Goal: Navigation & Orientation: Understand site structure

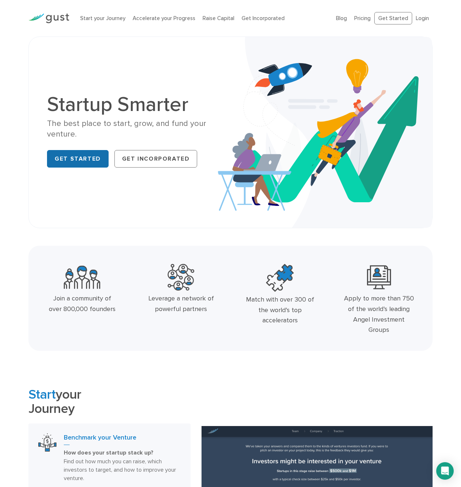
click at [69, 156] on link "Get Started" at bounding box center [78, 159] width 62 height 18
click at [170, 23] on div "Start your Journey Accelerate your Progress Raise Capital Get Incorporated" at bounding box center [203, 18] width 256 height 23
click at [171, 18] on link "Accelerate your Progress" at bounding box center [164, 18] width 63 height 7
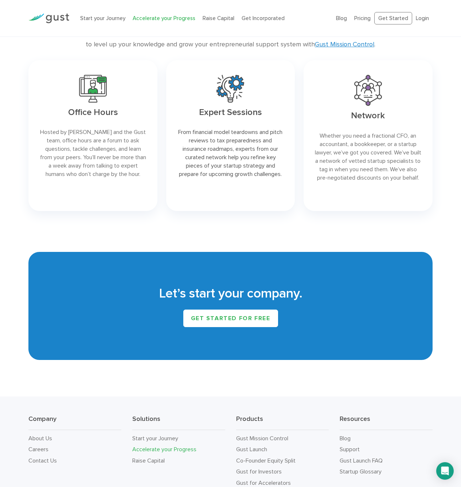
scroll to position [1004, 0]
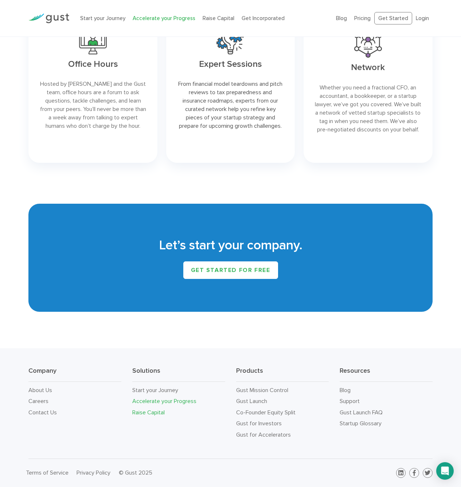
click at [150, 412] on link "Raise Capital" at bounding box center [148, 412] width 32 height 7
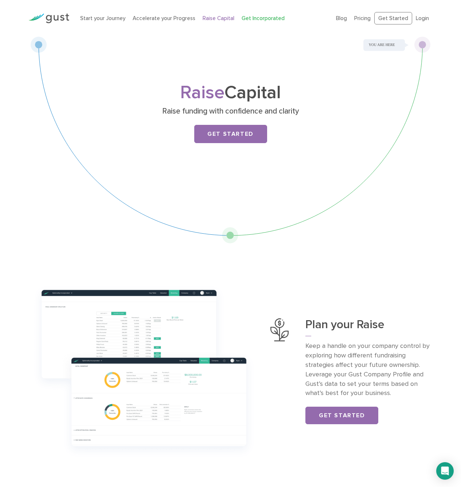
click at [256, 19] on link "Get Incorporated" at bounding box center [263, 18] width 43 height 7
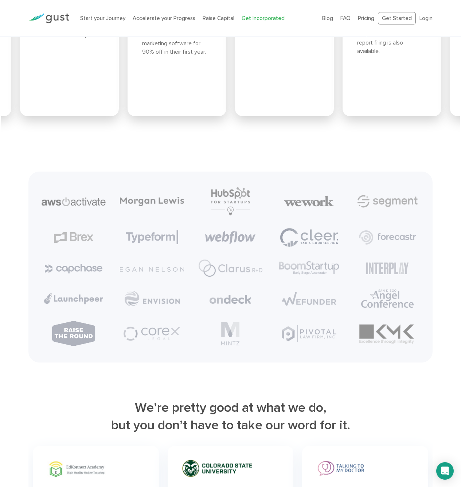
scroll to position [2757, 0]
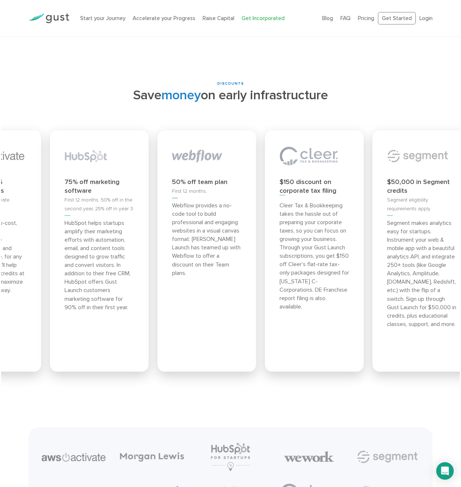
drag, startPoint x: 300, startPoint y: 313, endPoint x: -8, endPoint y: 296, distance: 308.7
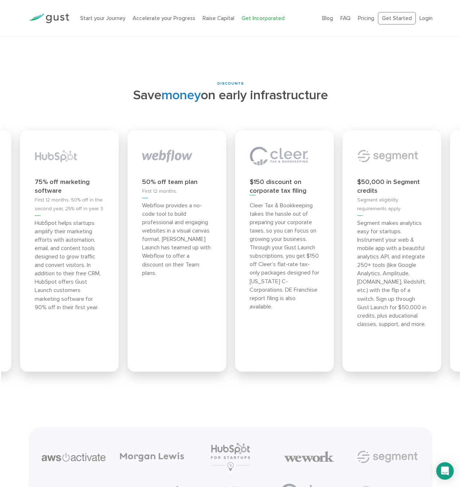
drag, startPoint x: 334, startPoint y: 301, endPoint x: -8, endPoint y: 291, distance: 341.9
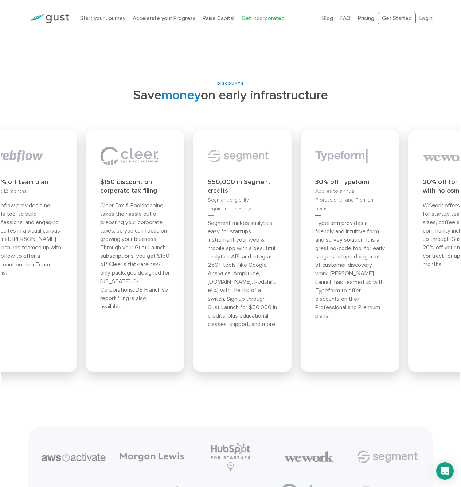
drag, startPoint x: 324, startPoint y: 308, endPoint x: -8, endPoint y: 299, distance: 331.7
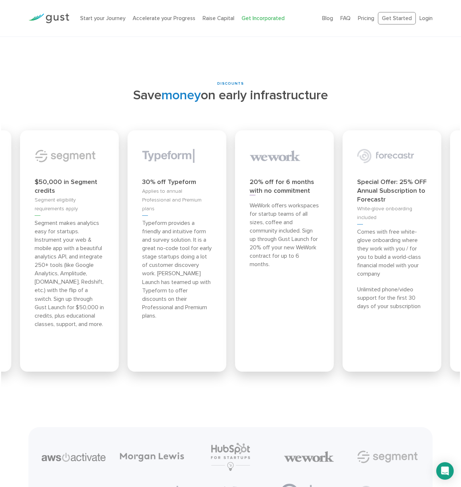
drag, startPoint x: 308, startPoint y: 306, endPoint x: -8, endPoint y: 297, distance: 316.4
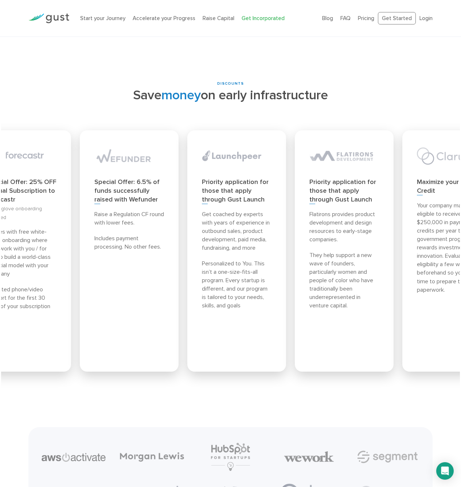
drag, startPoint x: 424, startPoint y: 271, endPoint x: 55, endPoint y: 271, distance: 369.5
click at [55, 271] on p "Comes with free white-glove onboarding where they work with you / for you to bu…" at bounding box center [22, 252] width 70 height 50
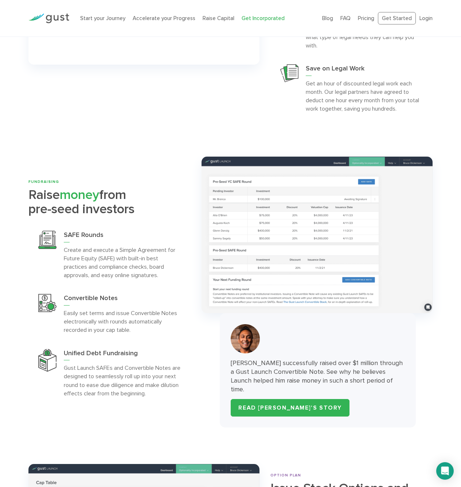
scroll to position [1404, 0]
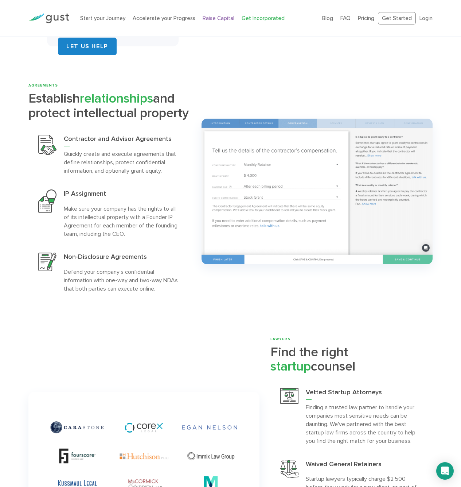
click at [226, 18] on link "Raise Capital" at bounding box center [219, 18] width 32 height 7
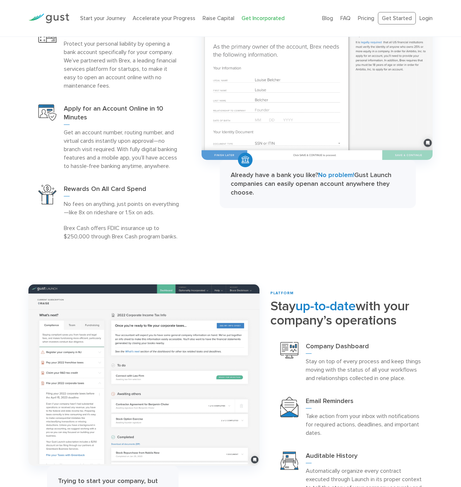
scroll to position [1029, 0]
click at [93, 17] on link "Start your Journey" at bounding box center [102, 18] width 45 height 7
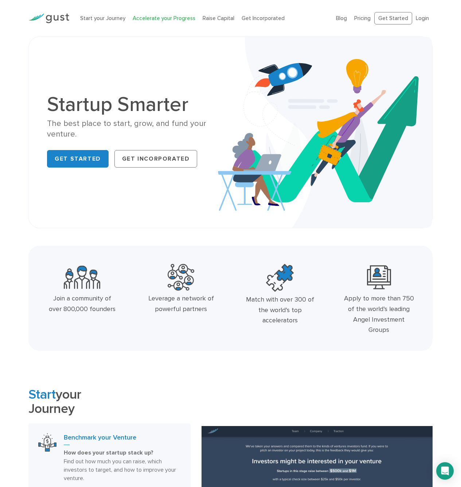
click at [171, 18] on link "Accelerate your Progress" at bounding box center [164, 18] width 63 height 7
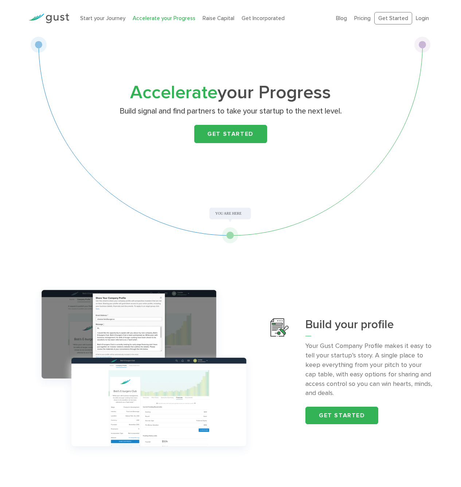
click at [205, 15] on li "Raise Capital" at bounding box center [219, 18] width 32 height 8
click at [209, 20] on link "Raise Capital" at bounding box center [219, 18] width 32 height 7
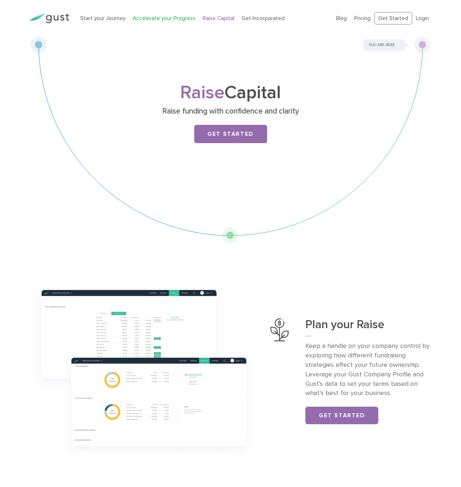
click at [158, 17] on link "Accelerate your Progress" at bounding box center [164, 18] width 63 height 7
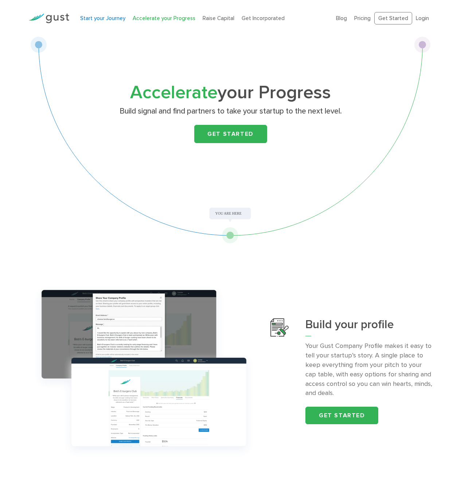
click at [111, 16] on link "Start your Journey" at bounding box center [102, 18] width 45 height 7
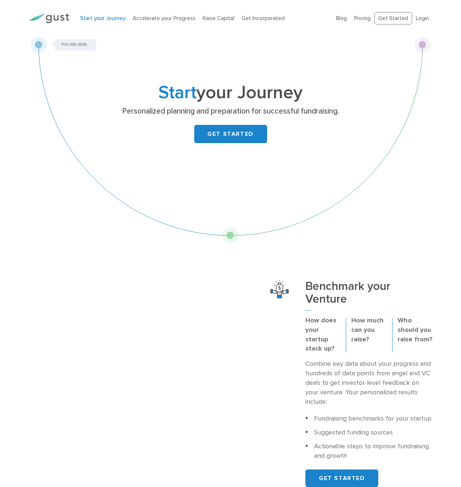
click at [56, 16] on img at bounding box center [48, 18] width 41 height 10
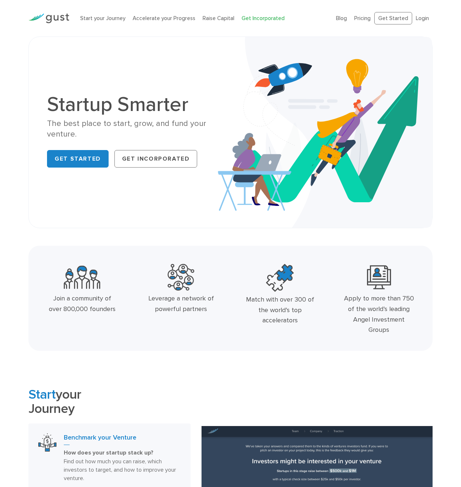
click at [242, 16] on link "Get Incorporated" at bounding box center [263, 18] width 43 height 7
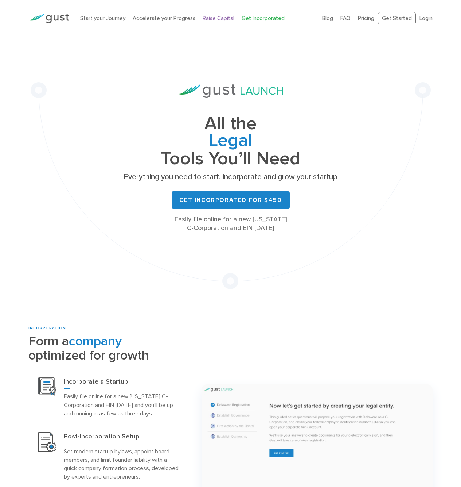
click at [218, 19] on link "Raise Capital" at bounding box center [219, 18] width 32 height 7
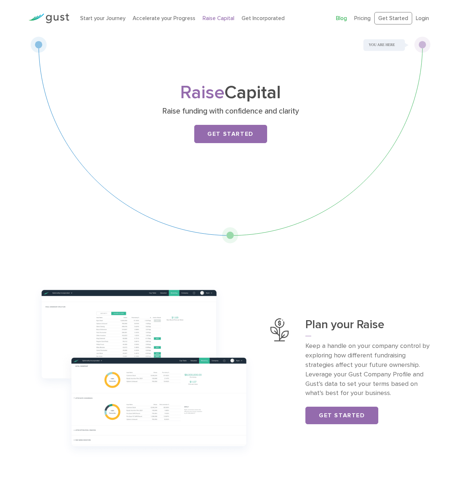
click at [347, 19] on link "Blog" at bounding box center [341, 18] width 11 height 7
click at [98, 15] on link "Start your Journey" at bounding box center [102, 18] width 45 height 7
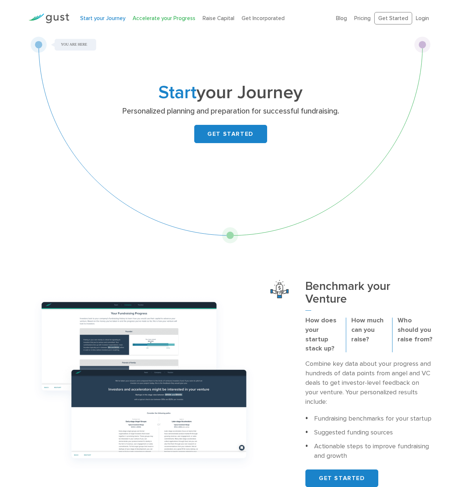
click at [173, 19] on link "Accelerate your Progress" at bounding box center [164, 18] width 63 height 7
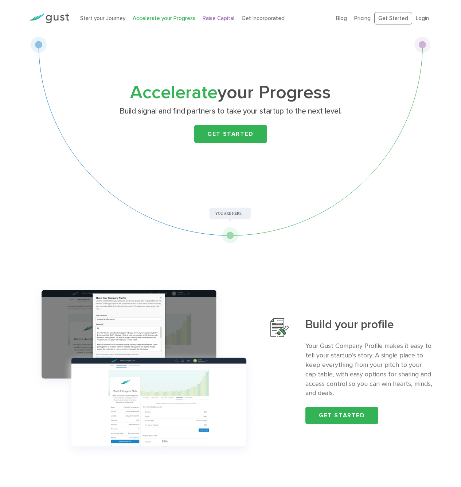
click at [214, 21] on link "Raise Capital" at bounding box center [219, 18] width 32 height 7
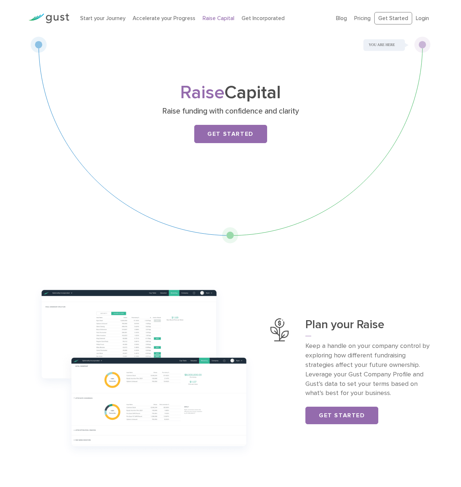
click at [44, 14] on img at bounding box center [48, 18] width 41 height 10
